Goal: Transaction & Acquisition: Purchase product/service

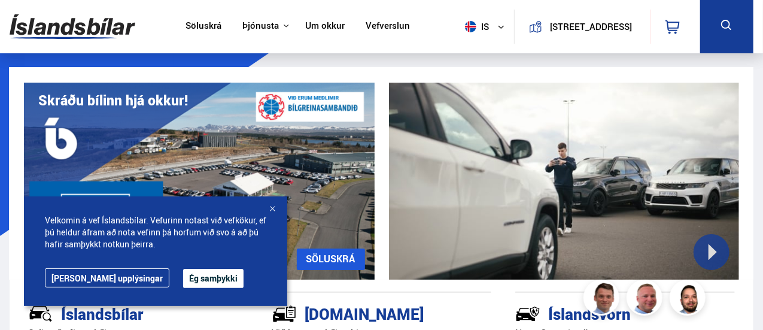
click at [183, 279] on button "Ég samþykki" at bounding box center [213, 278] width 60 height 19
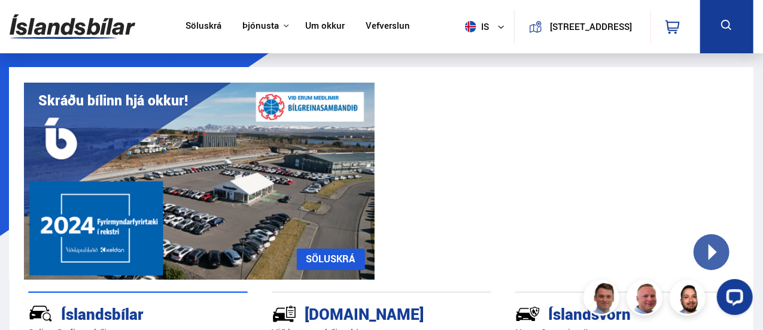
click at [730, 25] on icon at bounding box center [726, 25] width 15 height 15
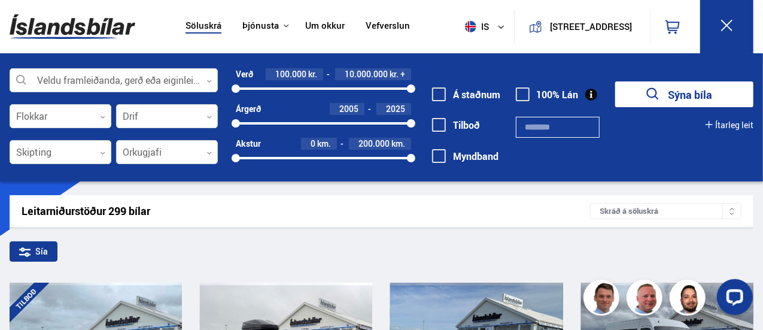
click at [370, 123] on div at bounding box center [323, 123] width 175 height 2
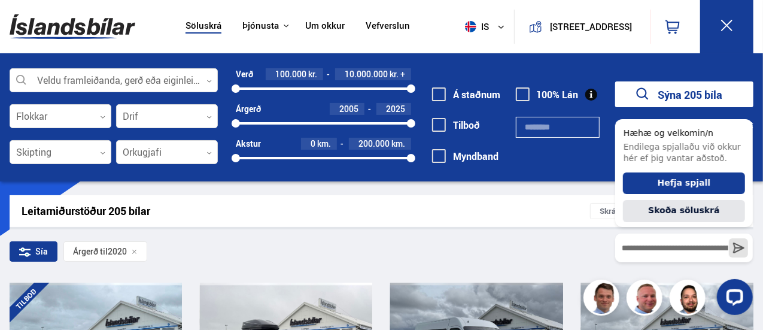
drag, startPoint x: 368, startPoint y: 119, endPoint x: 422, endPoint y: 128, distance: 54.0
click at [422, 128] on div "Veldu framleiðanda, gerð eða eiginleika 0 Flokkar 0 Drif 0 Skipting 0 Orkugjafi…" at bounding box center [381, 123] width 763 height 110
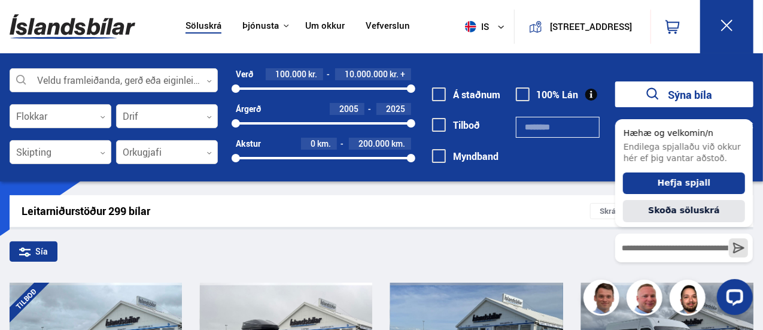
drag, startPoint x: 239, startPoint y: 118, endPoint x: 271, endPoint y: 128, distance: 33.1
click at [271, 128] on div "2005 2025" at bounding box center [323, 123] width 175 height 11
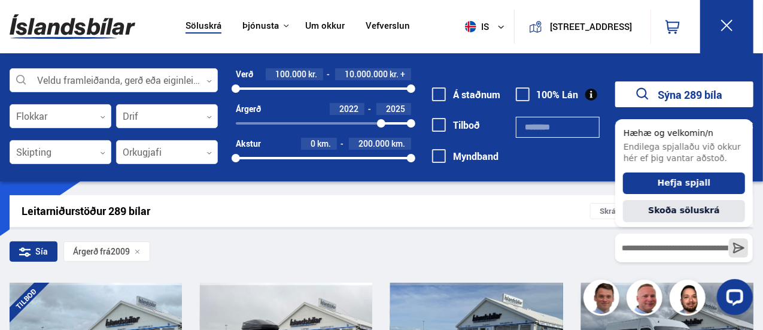
drag, startPoint x: 274, startPoint y: 123, endPoint x: 381, endPoint y: 125, distance: 107.1
click at [381, 125] on div at bounding box center [381, 123] width 8 height 8
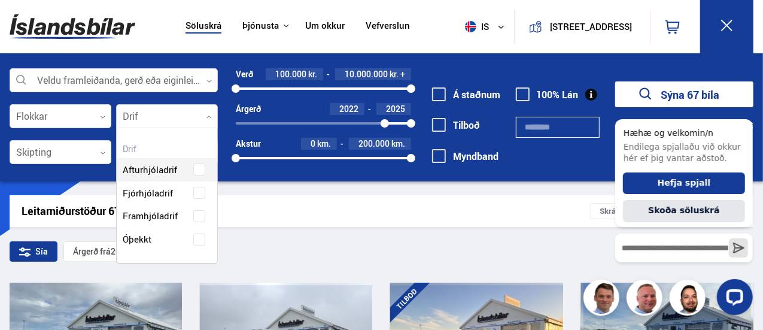
click at [203, 118] on div at bounding box center [167, 117] width 102 height 24
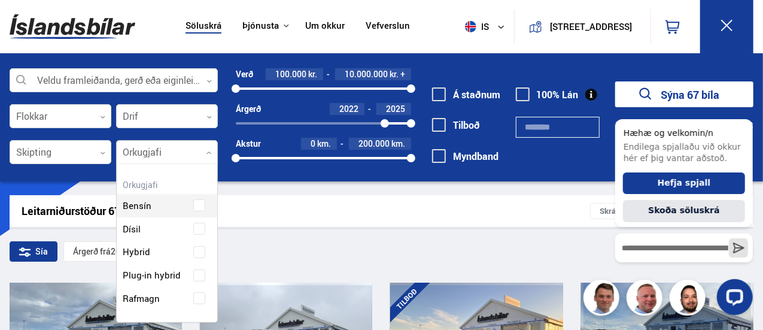
scroll to position [157, 100]
click at [184, 153] on div at bounding box center [167, 153] width 102 height 24
click at [135, 297] on div "Bensín Dísil Hybrid Plug-in hybrid Rafmagn" at bounding box center [167, 243] width 100 height 134
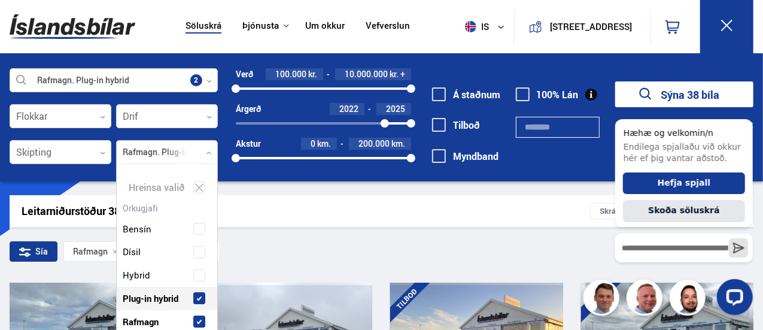
click at [186, 295] on label "Plug-in hybrid" at bounding box center [157, 297] width 74 height 17
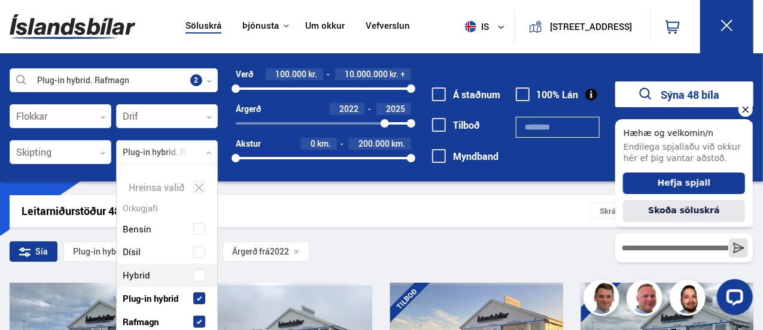
click at [746, 110] on icon "Hide greeting" at bounding box center [744, 109] width 14 height 14
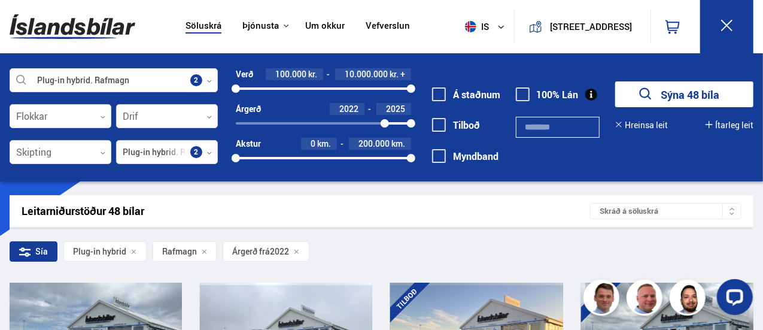
click at [731, 23] on icon at bounding box center [726, 25] width 15 height 15
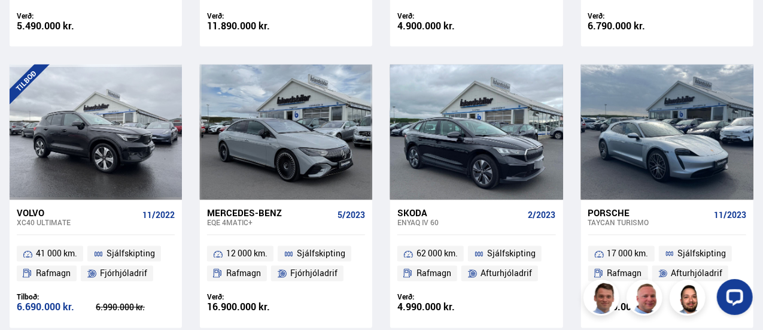
scroll to position [957, 0]
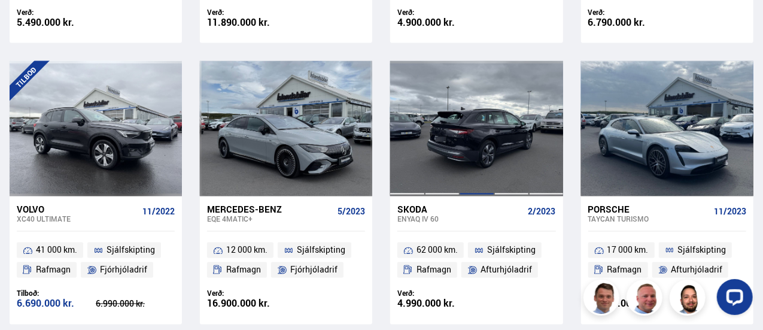
click at [471, 112] on div at bounding box center [476, 128] width 35 height 135
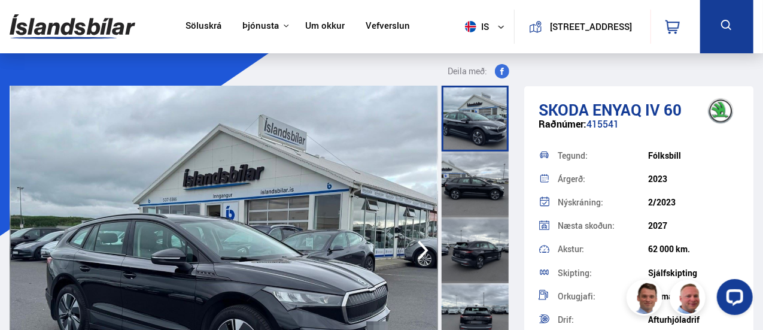
click at [377, 243] on img at bounding box center [224, 250] width 428 height 329
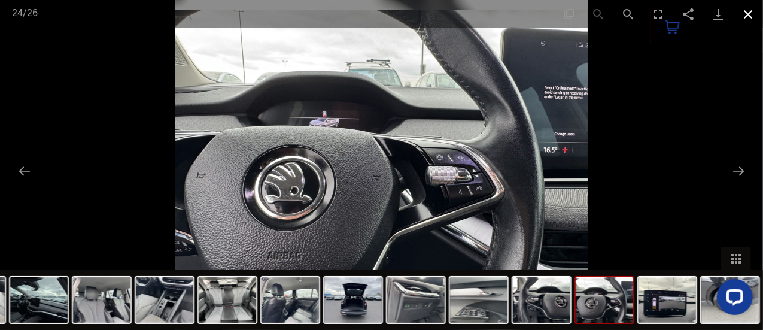
click at [746, 19] on button "Close gallery" at bounding box center [748, 14] width 30 height 28
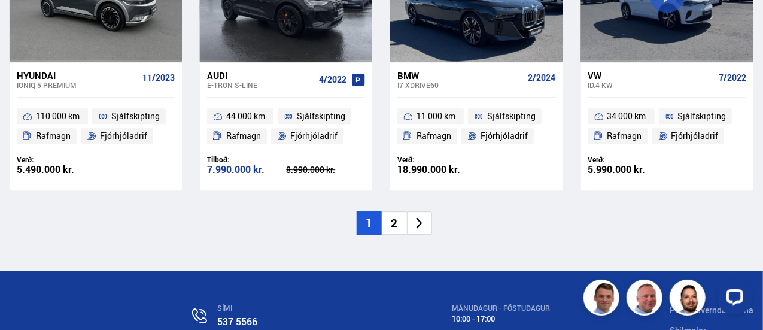
scroll to position [1803, 0]
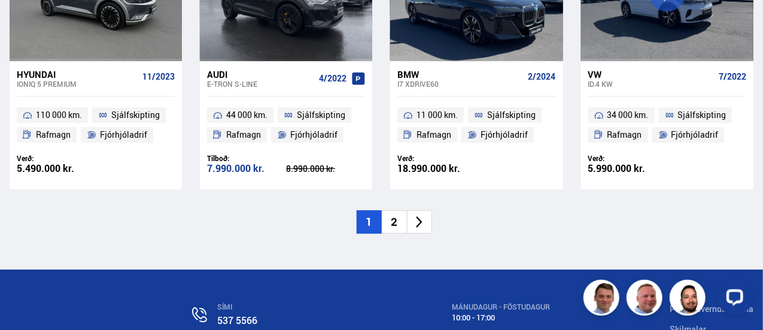
click at [398, 221] on li "2" at bounding box center [394, 221] width 25 height 23
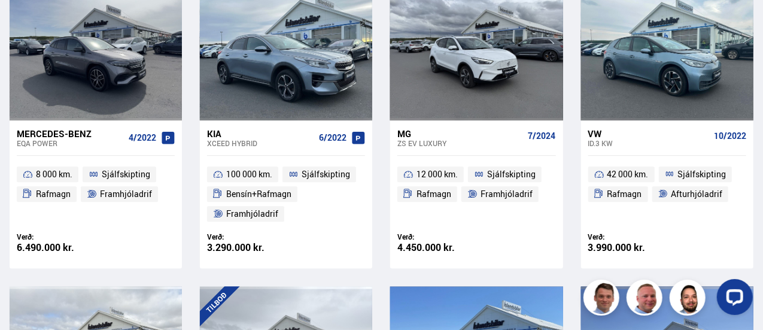
scroll to position [975, 0]
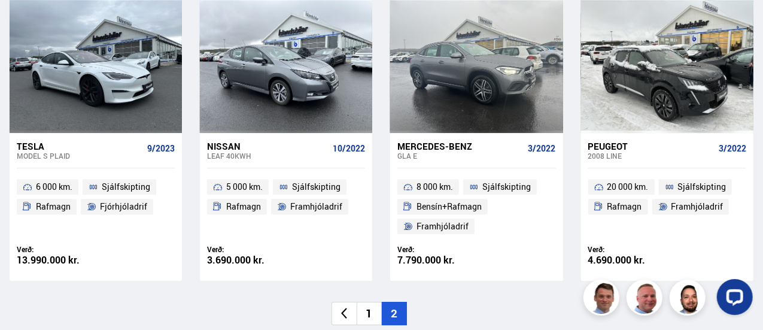
scroll to position [1842, 0]
